Goal: Use online tool/utility: Utilize a website feature to perform a specific function

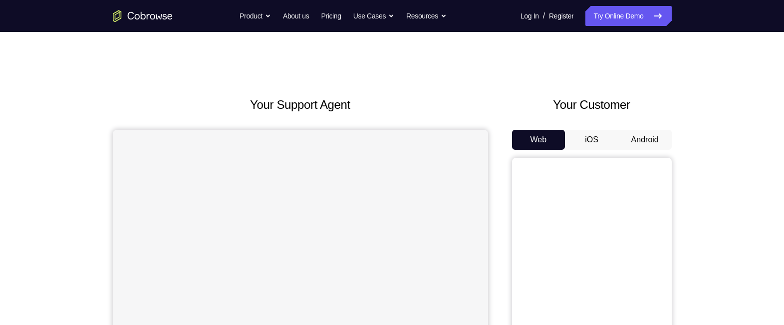
click at [643, 141] on button "Android" at bounding box center [644, 140] width 53 height 20
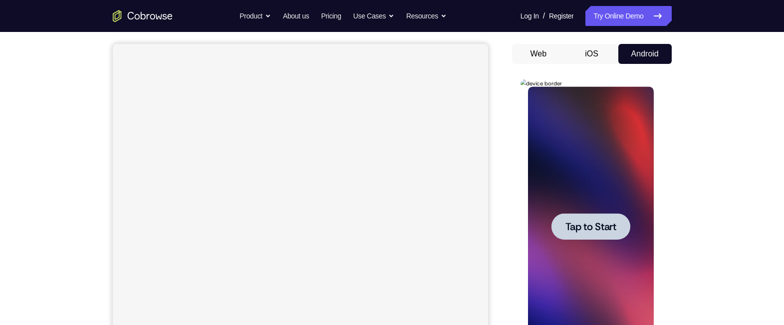
click at [591, 227] on span "Tap to Start" at bounding box center [590, 227] width 51 height 10
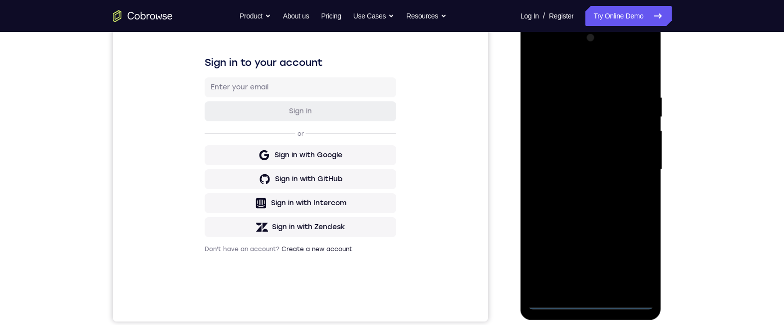
click at [592, 303] on div at bounding box center [591, 169] width 126 height 279
click at [632, 251] on div at bounding box center [591, 169] width 126 height 279
click at [574, 68] on div at bounding box center [591, 169] width 126 height 279
click at [631, 162] on div at bounding box center [591, 169] width 126 height 279
click at [583, 190] on div at bounding box center [591, 169] width 126 height 279
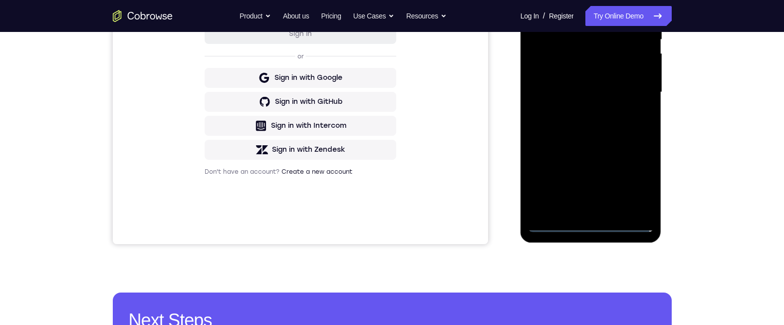
scroll to position [158, 0]
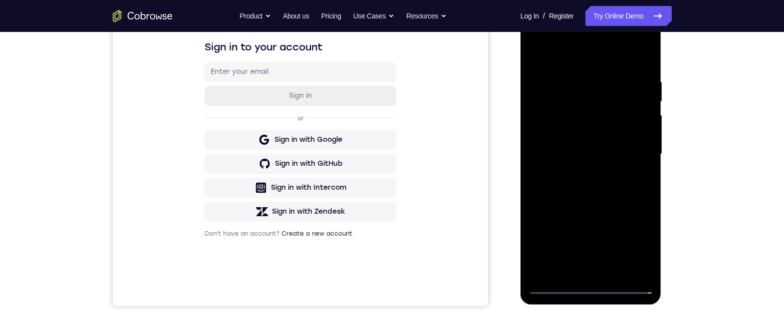
click at [578, 149] on div at bounding box center [591, 153] width 126 height 279
click at [578, 137] on div at bounding box center [591, 153] width 126 height 279
click at [580, 157] on div at bounding box center [591, 153] width 126 height 279
click at [595, 191] on div at bounding box center [591, 153] width 126 height 279
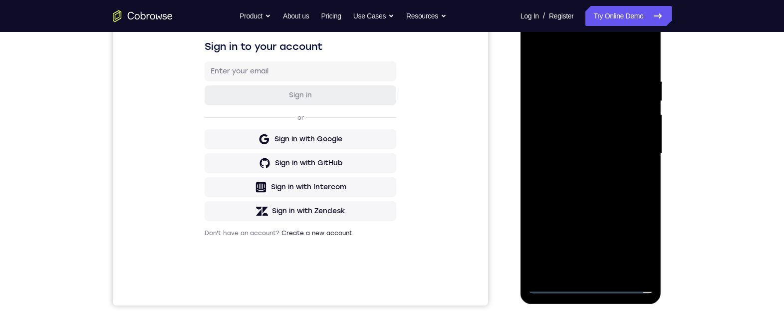
click at [597, 183] on div at bounding box center [591, 153] width 126 height 279
click at [597, 187] on div at bounding box center [591, 153] width 126 height 279
drag, startPoint x: 567, startPoint y: 58, endPoint x: 646, endPoint y: 99, distance: 88.1
click at [663, 61] on html "Online web based iOS Simulators and Android Emulators. Run iPhone, iPad, Mobile…" at bounding box center [591, 155] width 142 height 299
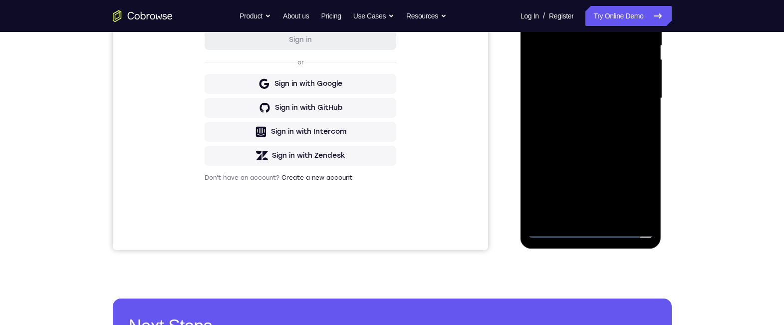
scroll to position [200, 0]
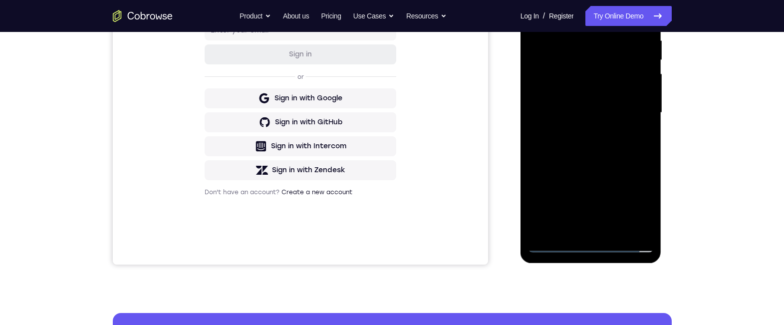
click at [585, 157] on div at bounding box center [591, 112] width 126 height 279
click at [616, 231] on div at bounding box center [591, 112] width 126 height 279
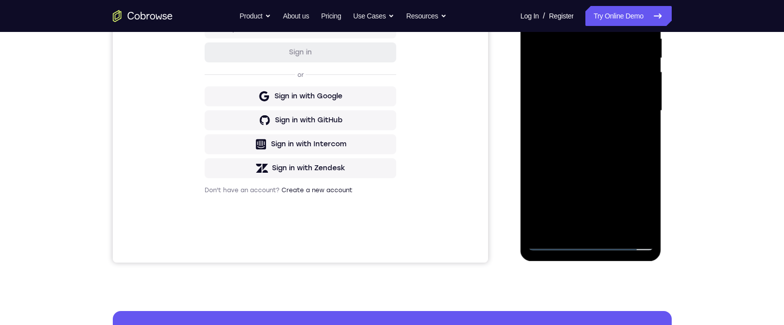
click at [599, 164] on div at bounding box center [591, 110] width 126 height 279
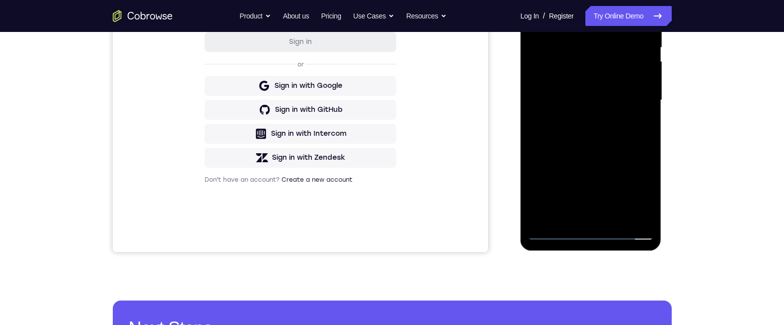
click at [564, 136] on div at bounding box center [591, 100] width 126 height 279
click at [551, 238] on div at bounding box center [591, 100] width 126 height 279
click at [612, 215] on div at bounding box center [591, 100] width 126 height 279
click at [573, 71] on div at bounding box center [591, 100] width 126 height 279
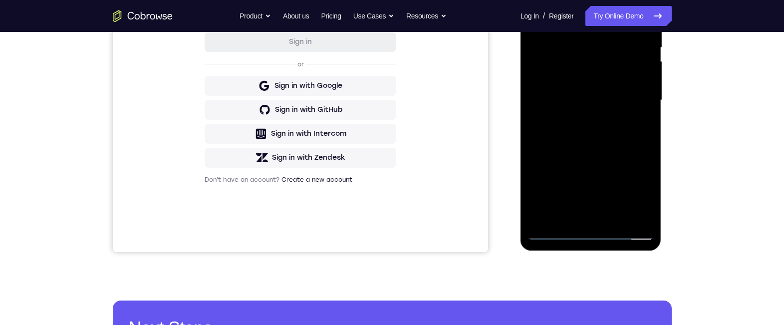
click at [557, 229] on div at bounding box center [591, 100] width 126 height 279
click at [554, 232] on div at bounding box center [591, 100] width 126 height 279
click at [577, 17] on div at bounding box center [591, 100] width 126 height 279
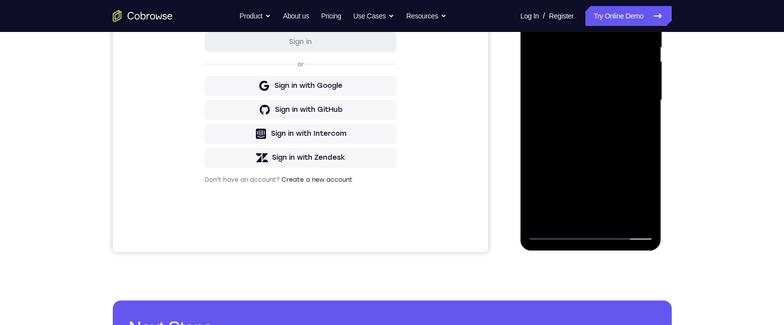
scroll to position [136, 0]
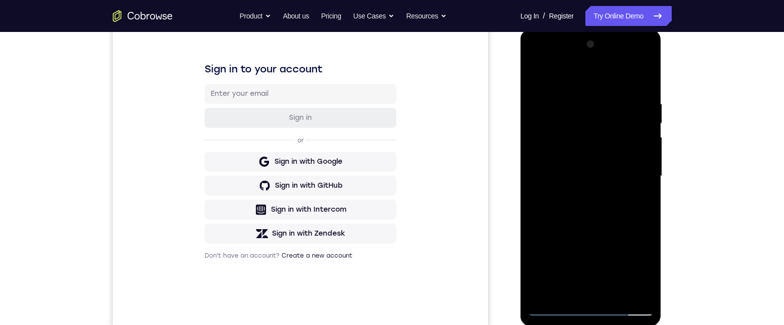
click at [636, 161] on div at bounding box center [591, 175] width 126 height 279
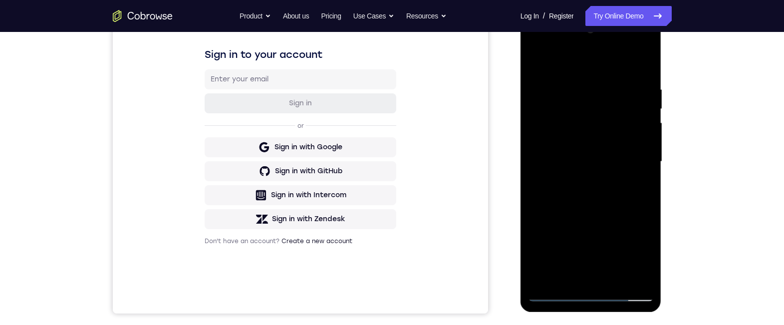
scroll to position [175, 0]
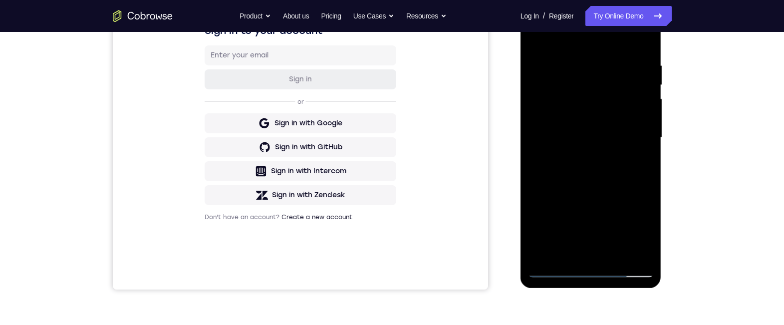
click at [636, 146] on div at bounding box center [591, 137] width 126 height 279
click at [554, 38] on div at bounding box center [591, 137] width 126 height 279
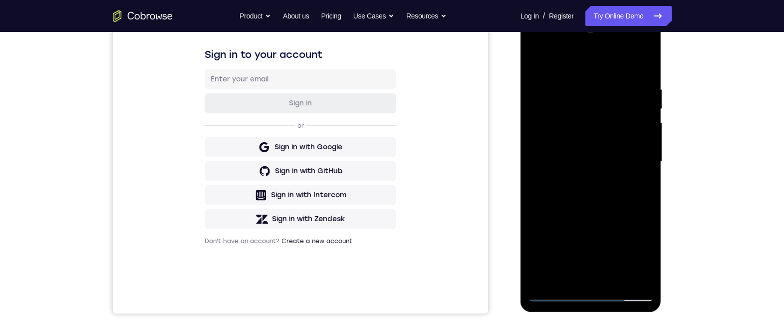
drag, startPoint x: 582, startPoint y: 172, endPoint x: 595, endPoint y: 91, distance: 81.3
click at [595, 91] on div at bounding box center [591, 161] width 126 height 279
drag, startPoint x: 583, startPoint y: 169, endPoint x: 590, endPoint y: 91, distance: 77.7
click at [590, 91] on div at bounding box center [591, 161] width 126 height 279
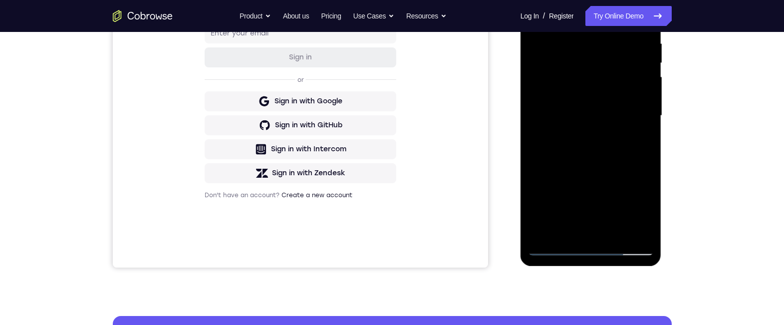
click at [554, 246] on div at bounding box center [591, 115] width 126 height 279
click at [648, 103] on div at bounding box center [591, 115] width 126 height 279
click at [648, 99] on div at bounding box center [591, 115] width 126 height 279
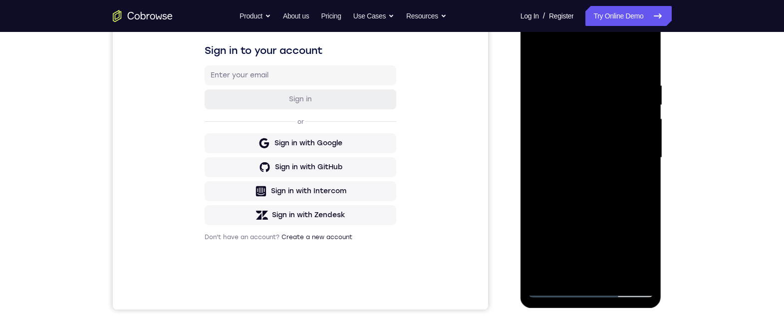
click at [641, 143] on div at bounding box center [591, 157] width 126 height 279
click at [546, 141] on div at bounding box center [591, 157] width 126 height 279
click at [636, 128] on div at bounding box center [591, 157] width 126 height 279
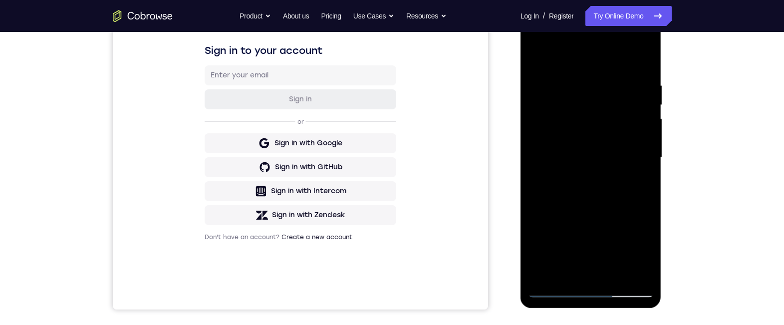
click at [544, 138] on div at bounding box center [591, 157] width 126 height 279
click at [578, 135] on div at bounding box center [591, 157] width 126 height 279
click at [590, 143] on div at bounding box center [591, 157] width 126 height 279
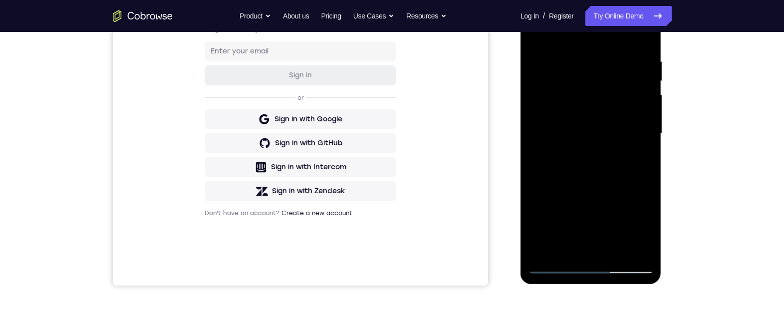
click at [555, 268] on div at bounding box center [591, 133] width 126 height 279
